Goal: Complete application form

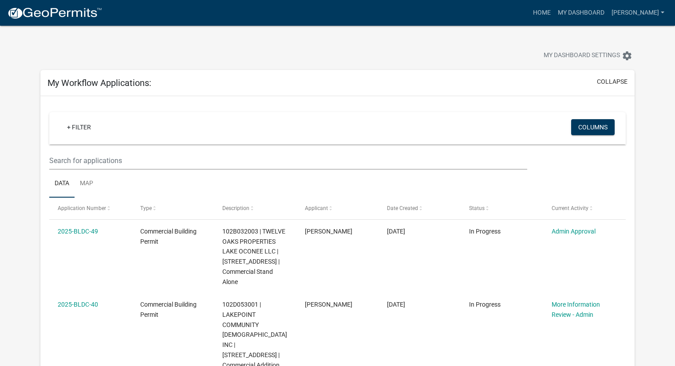
scroll to position [94, 0]
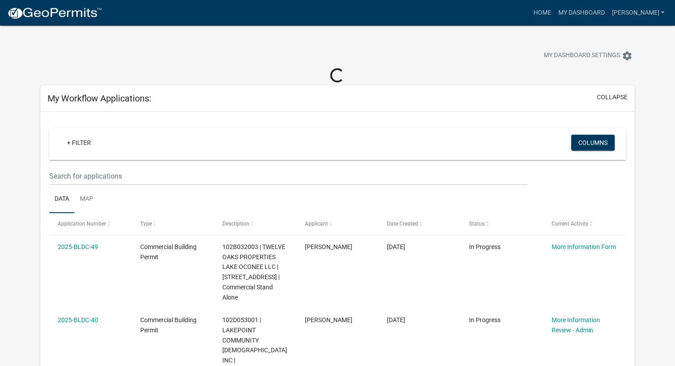
scroll to position [44, 0]
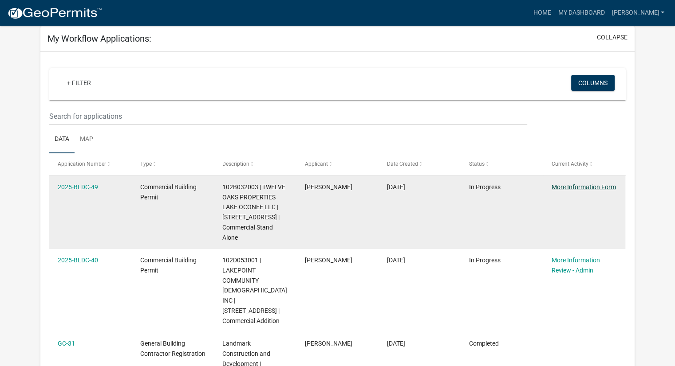
click at [576, 188] on link "More Information Form" at bounding box center [583, 187] width 64 height 7
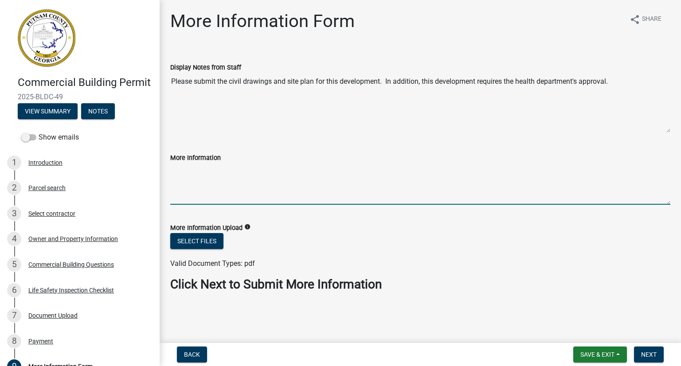
click at [206, 178] on textarea "More Information" at bounding box center [420, 184] width 500 height 42
type textarea "W"
type textarea "P"
type textarea "Approval from health department forthcoming. Attached site plan"
click at [204, 239] on button "Select files" at bounding box center [196, 241] width 53 height 16
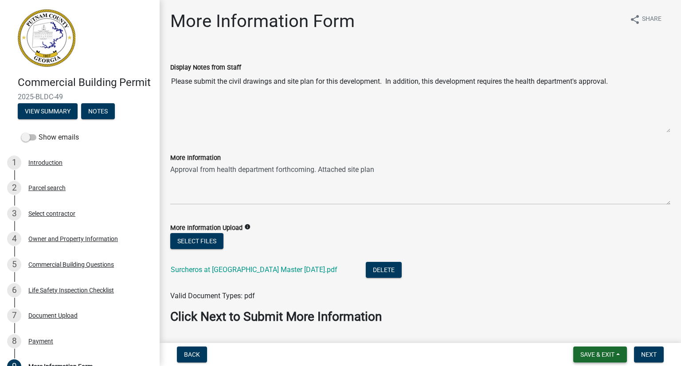
click at [618, 353] on button "Save & Exit" at bounding box center [600, 355] width 54 height 16
click at [593, 307] on button "Save" at bounding box center [591, 310] width 71 height 21
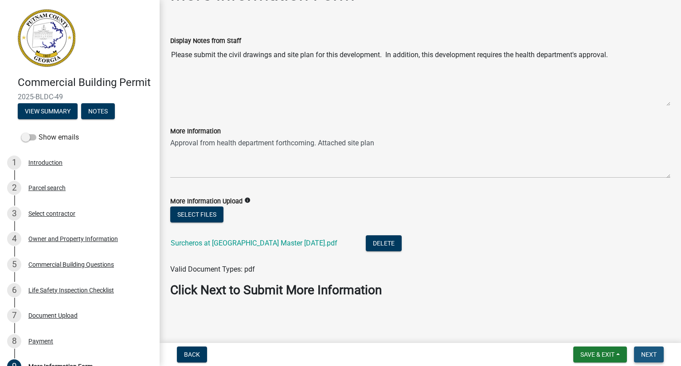
click at [644, 355] on span "Next" at bounding box center [649, 354] width 16 height 7
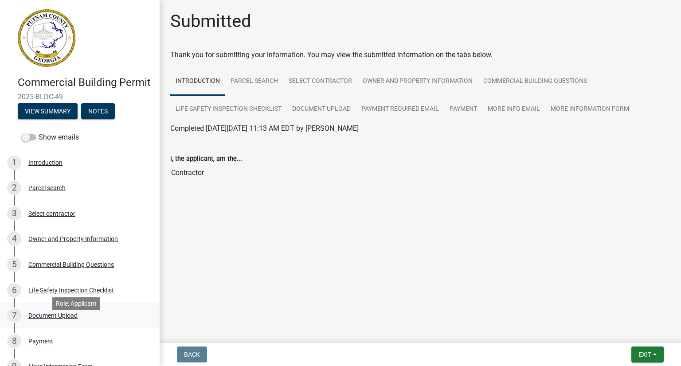
scroll to position [44, 0]
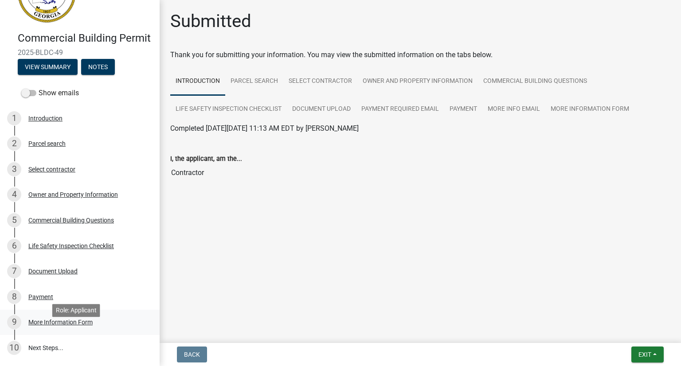
click at [73, 326] on div "More Information Form" at bounding box center [60, 322] width 64 height 6
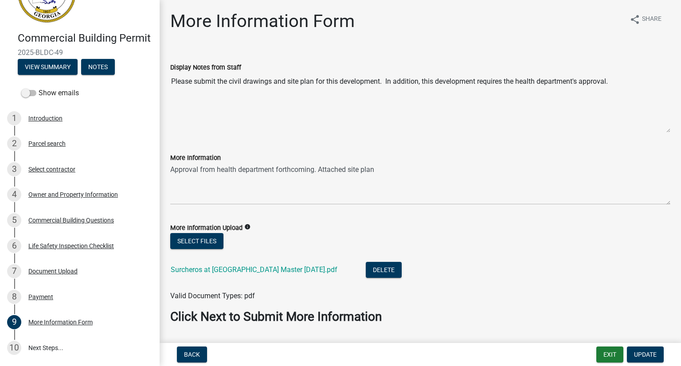
scroll to position [27, 0]
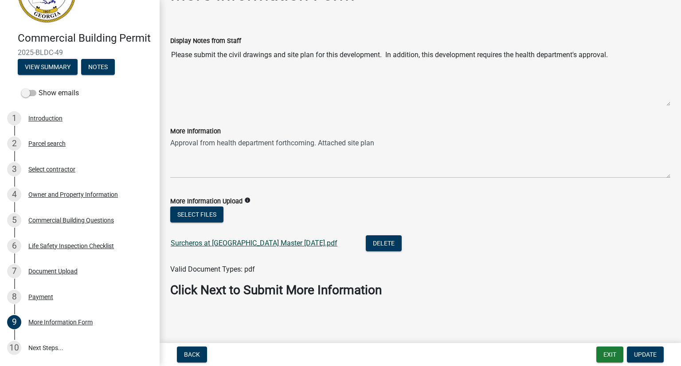
click at [244, 245] on link "Surcheros at [GEOGRAPHIC_DATA] Master [DATE].pdf" at bounding box center [254, 243] width 167 height 8
